Goal: Transaction & Acquisition: Subscribe to service/newsletter

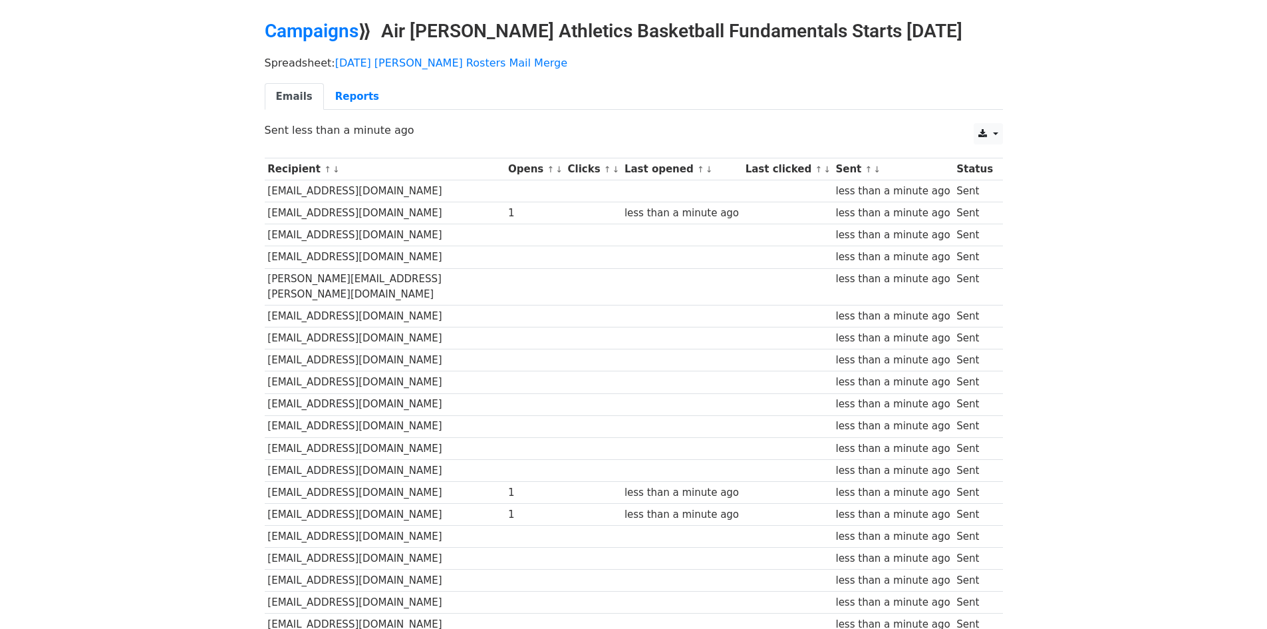
scroll to position [196, 0]
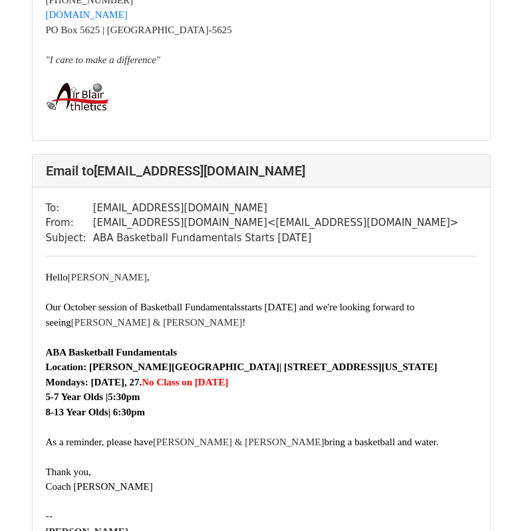
scroll to position [532, 0]
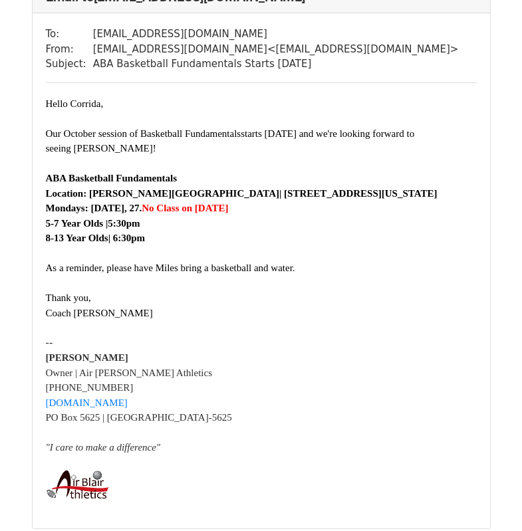
scroll to position [1796, 0]
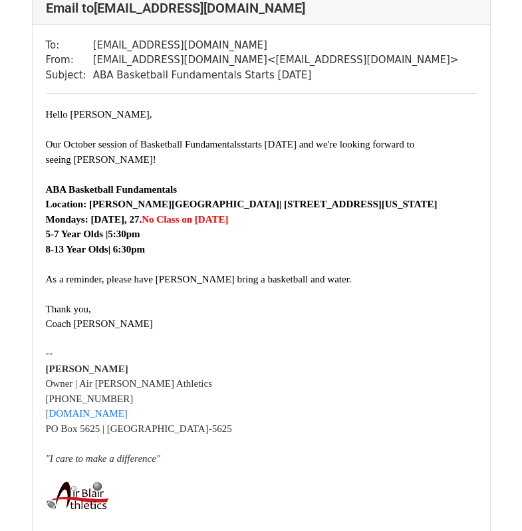
scroll to position [133, 0]
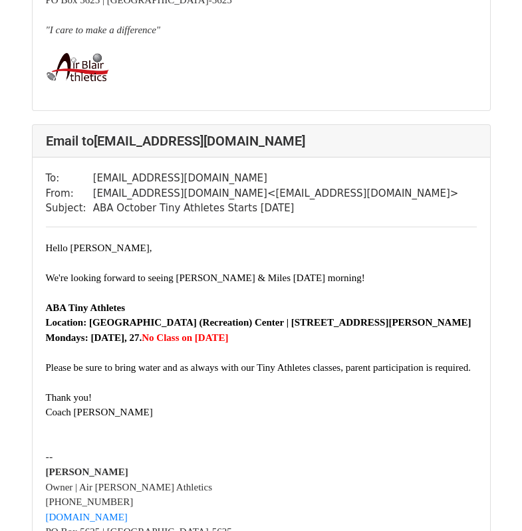
scroll to position [1596, 0]
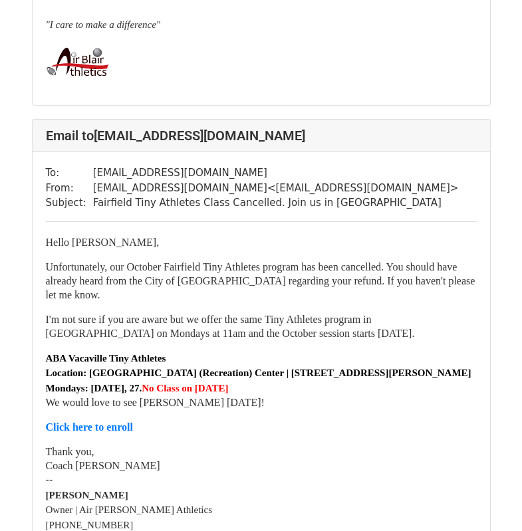
scroll to position [1131, 0]
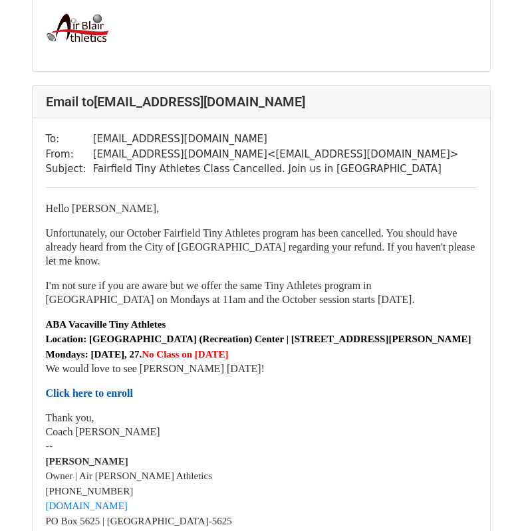
click at [133, 399] on strong "Click here to enroll" at bounding box center [89, 393] width 87 height 11
